Goal: Contribute content: Add original content to the website for others to see

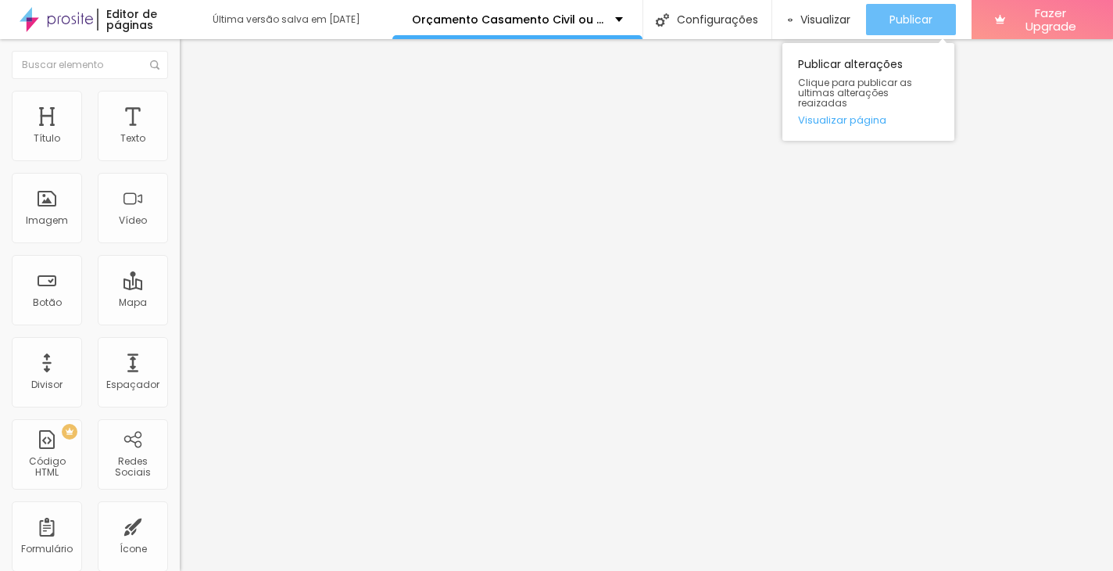
click at [914, 19] on span "Publicar" at bounding box center [911, 19] width 43 height 13
click at [921, 8] on div "Publicar" at bounding box center [911, 19] width 43 height 31
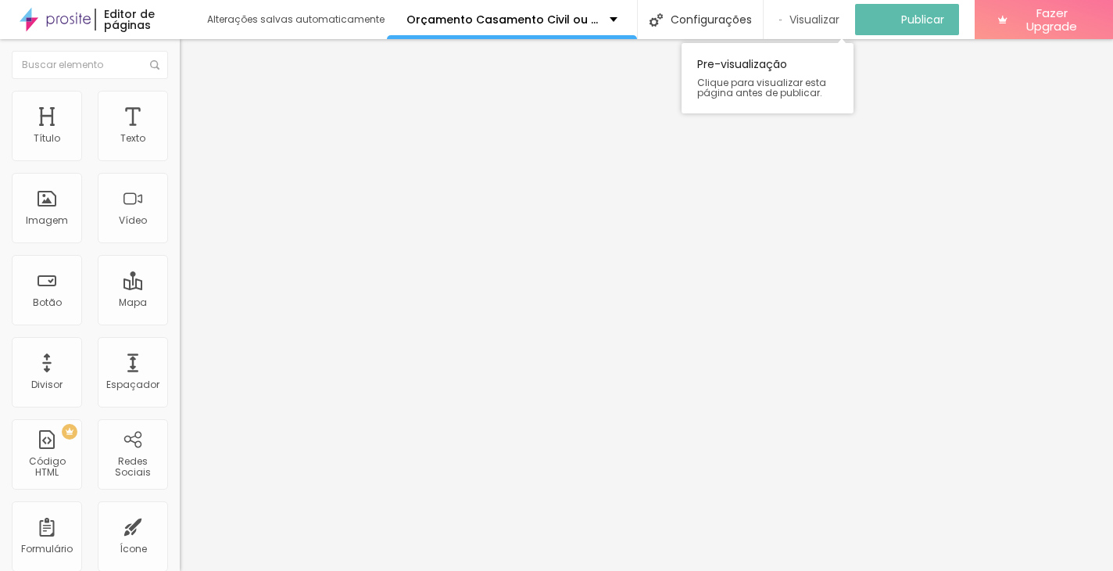
click at [821, 20] on span "Visualizar" at bounding box center [815, 19] width 50 height 13
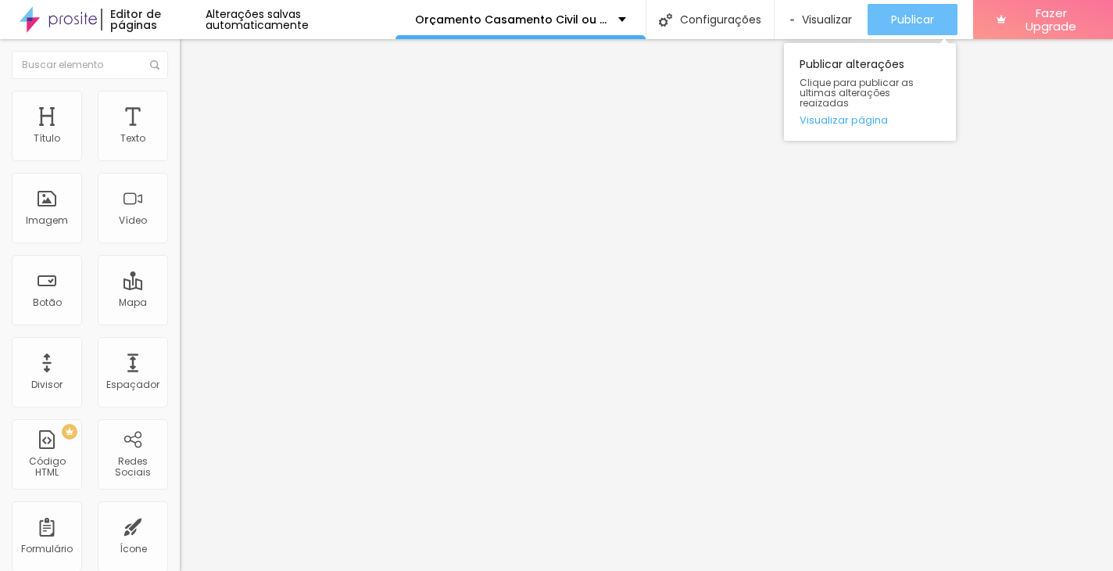
click at [926, 22] on span "Publicar" at bounding box center [912, 19] width 43 height 13
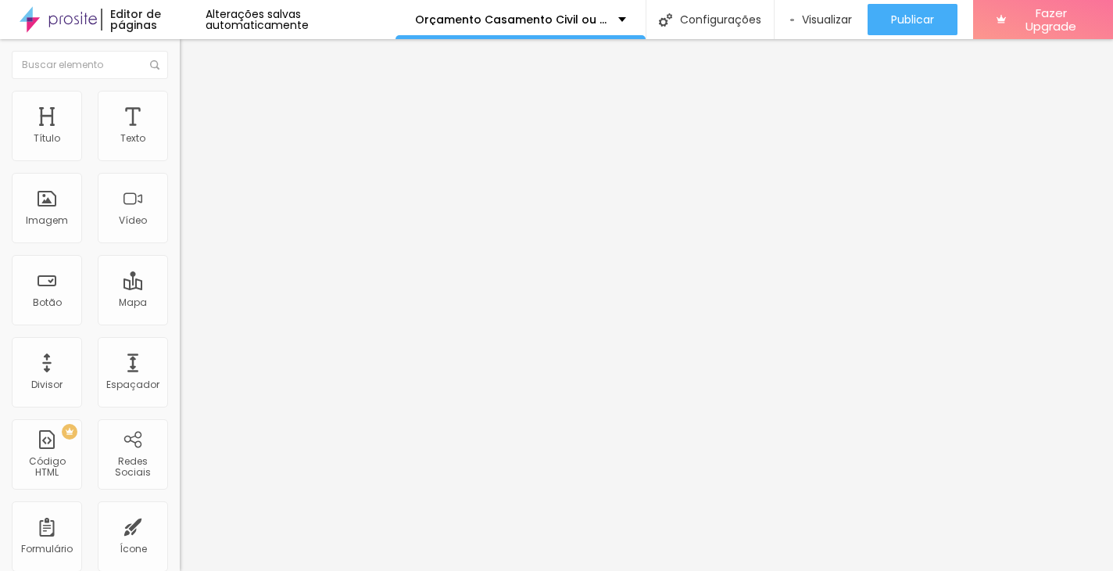
click at [180, 147] on input "[PERSON_NAME] fotografia" at bounding box center [274, 139] width 188 height 16
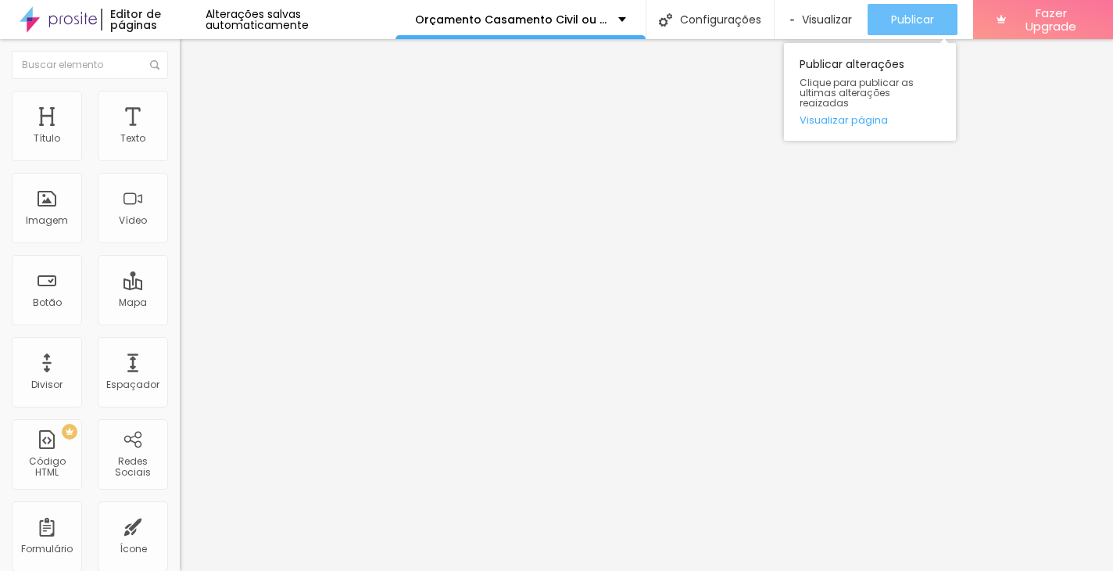
click at [908, 15] on span "Publicar" at bounding box center [912, 19] width 43 height 13
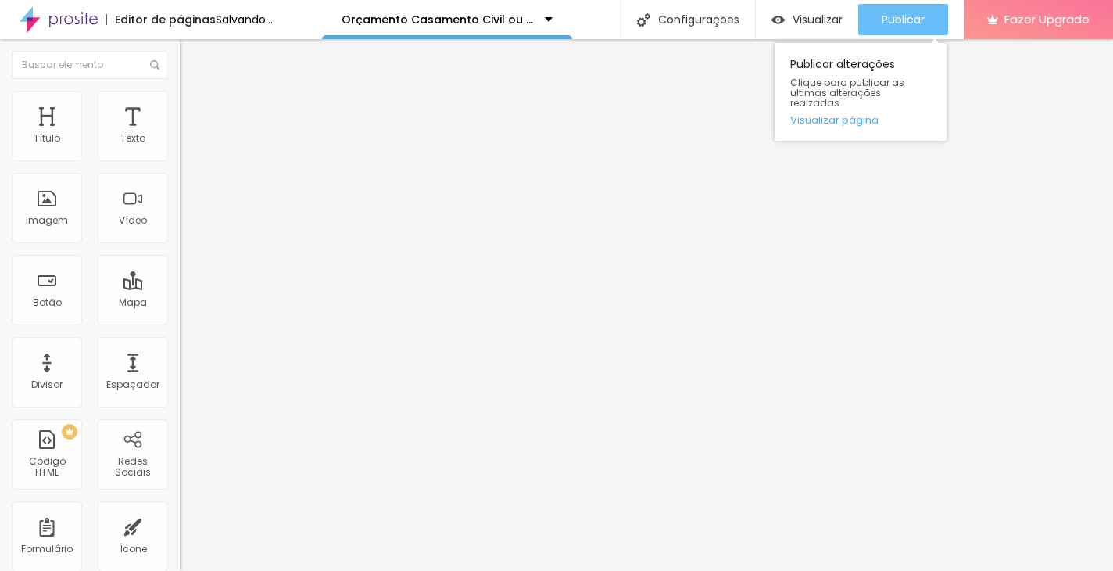
click at [946, 27] on button "Publicar" at bounding box center [904, 19] width 90 height 31
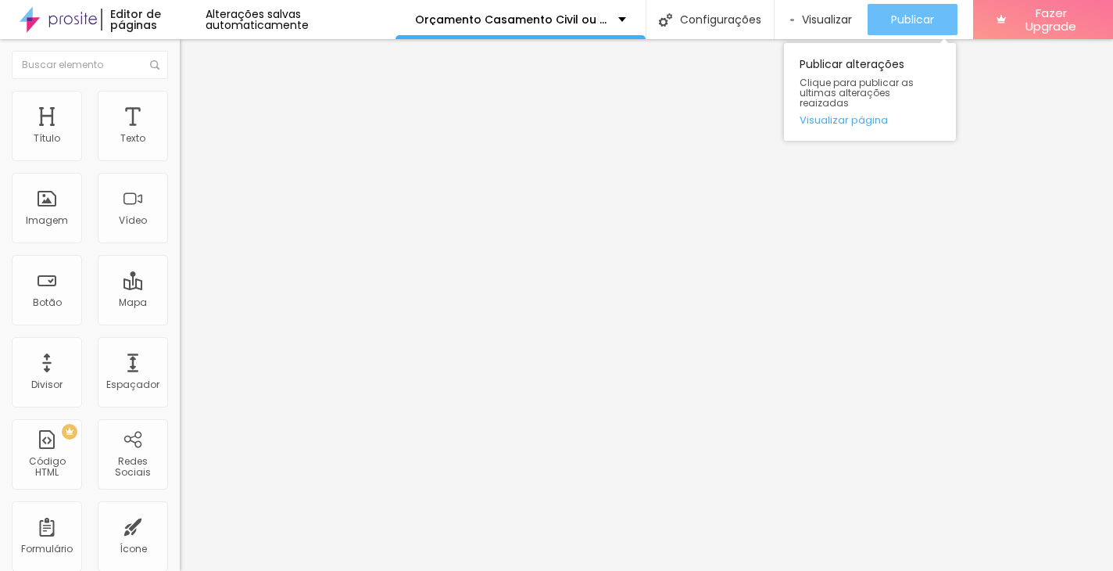
click at [909, 19] on span "Publicar" at bounding box center [912, 19] width 43 height 13
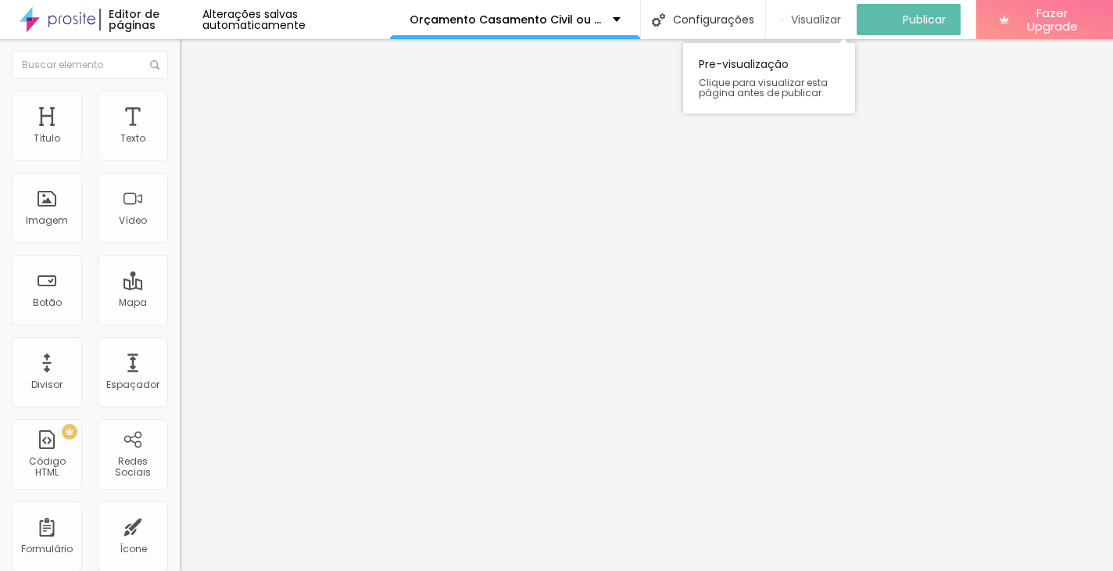
click at [808, 22] on span "Visualizar" at bounding box center [816, 19] width 50 height 13
